Goal: Check status

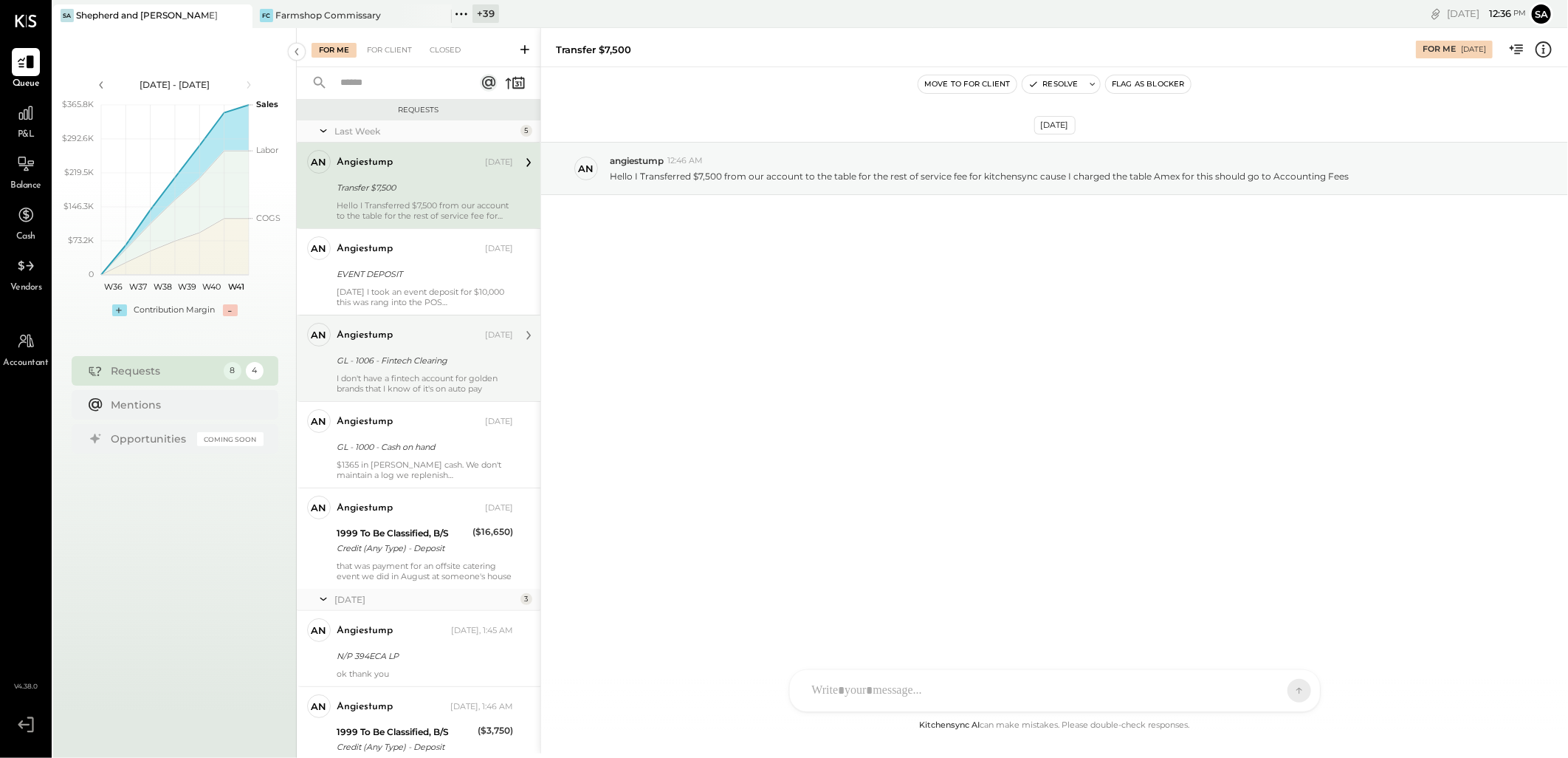
click at [432, 365] on div "GL - 1006 - Fintech Clearing" at bounding box center [423, 361] width 172 height 15
